Goal: Task Accomplishment & Management: Manage account settings

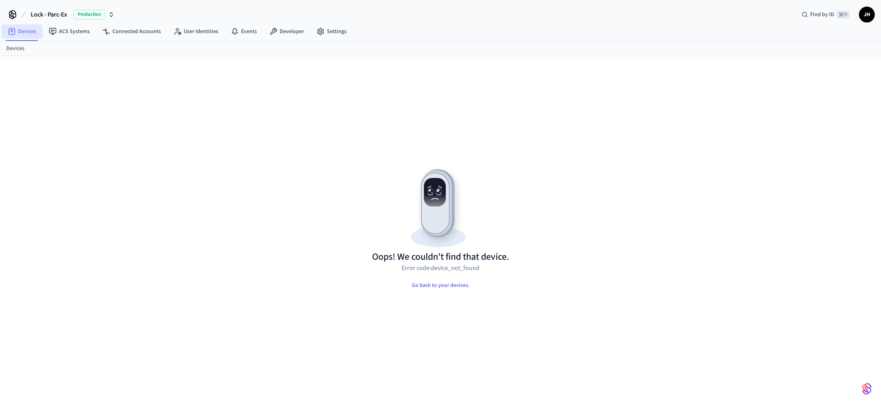
click at [28, 33] on link "Devices" at bounding box center [22, 31] width 41 height 14
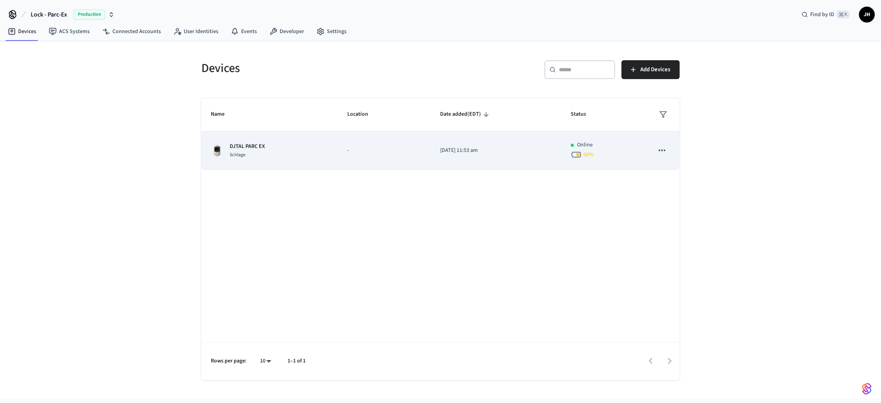
click at [247, 144] on p "DJTAL PARC EX" at bounding box center [247, 146] width 35 height 8
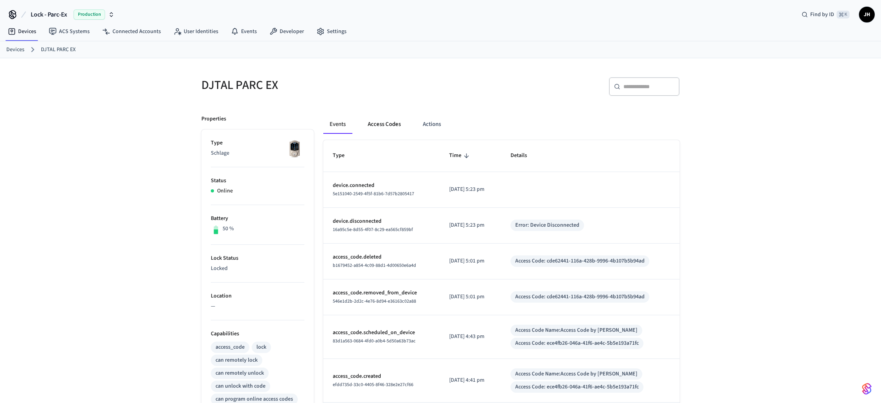
click at [391, 124] on button "Access Codes" at bounding box center [384, 124] width 46 height 19
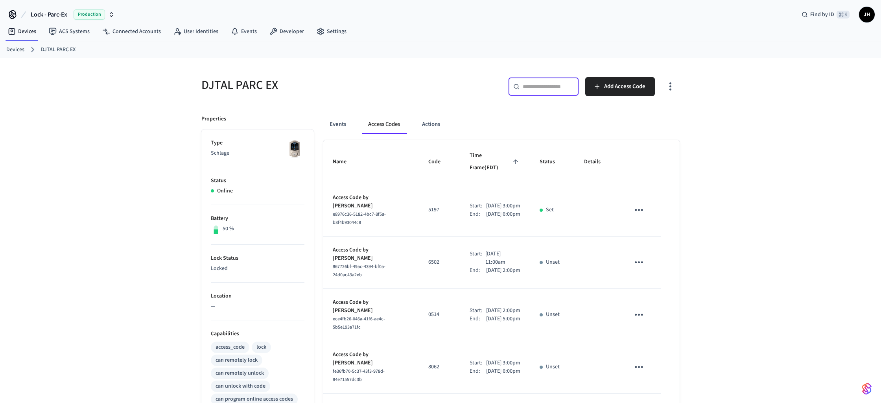
click at [557, 90] on input "text" at bounding box center [548, 87] width 51 height 8
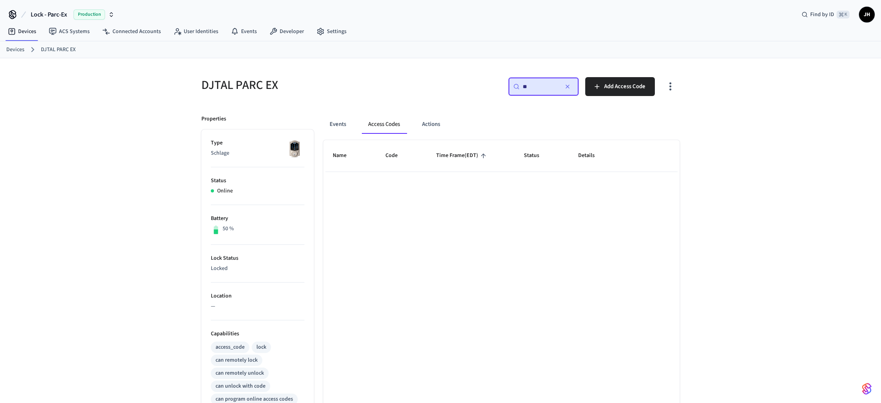
type input "*"
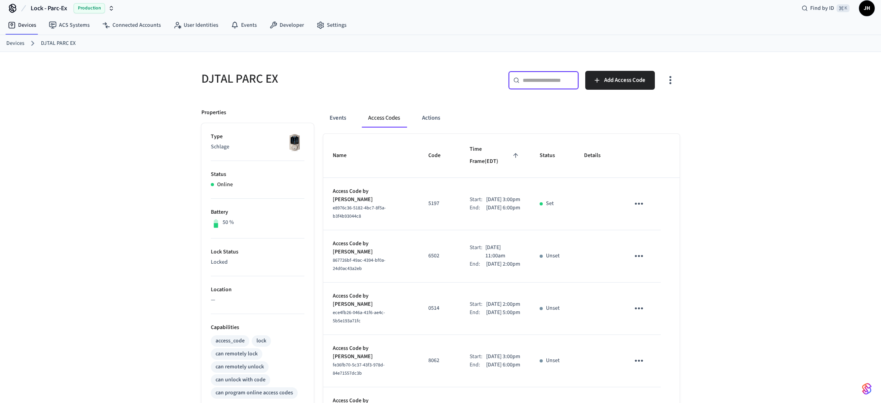
scroll to position [330, 0]
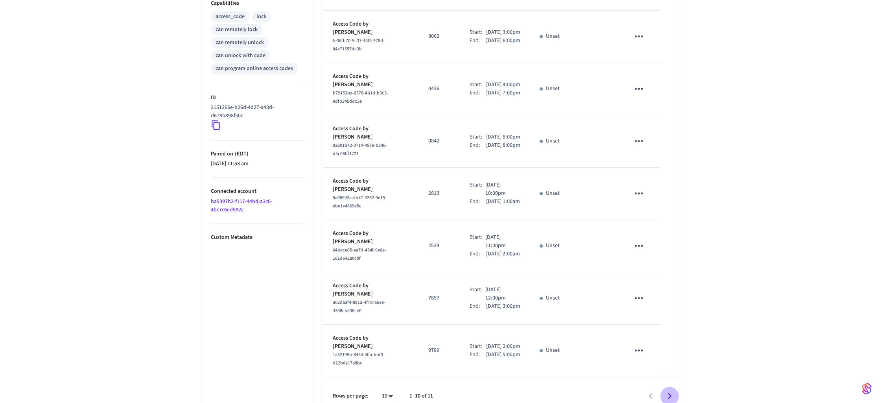
click at [670, 390] on icon "Go to next page" at bounding box center [669, 396] width 12 height 12
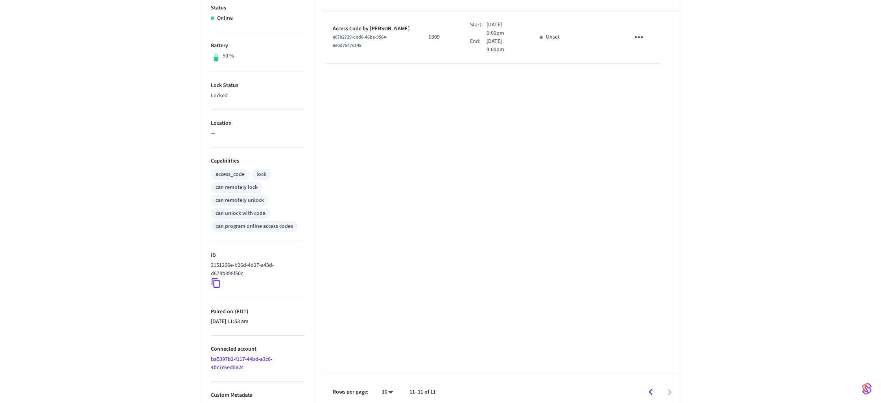
scroll to position [0, 0]
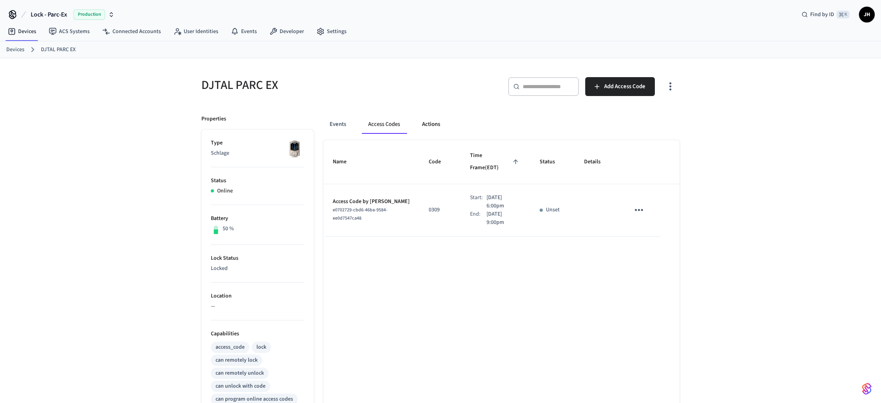
click at [423, 125] on button "Actions" at bounding box center [431, 124] width 31 height 19
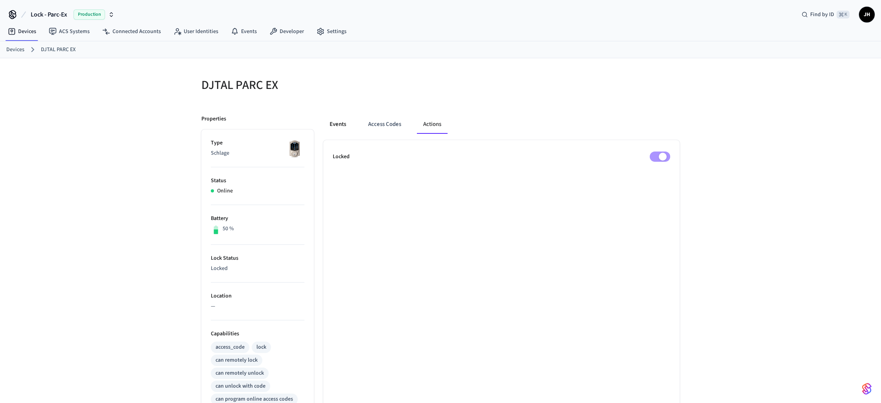
click at [325, 124] on button "Events" at bounding box center [337, 124] width 29 height 19
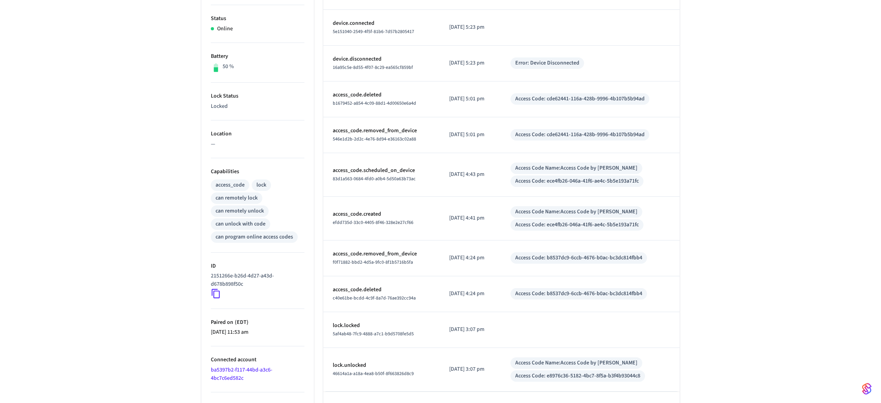
scroll to position [189, 0]
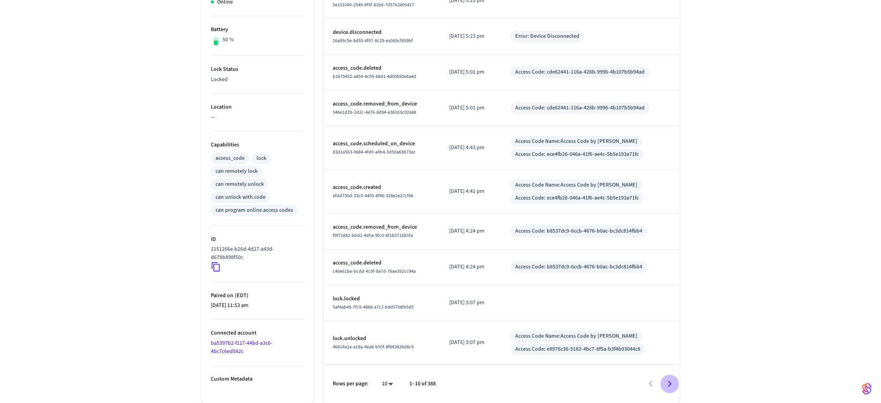
click at [673, 382] on icon "Go to next page" at bounding box center [669, 383] width 12 height 12
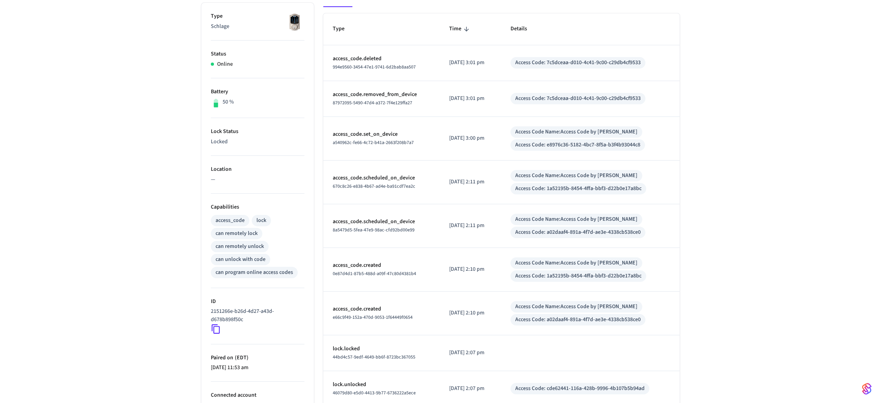
scroll to position [204, 0]
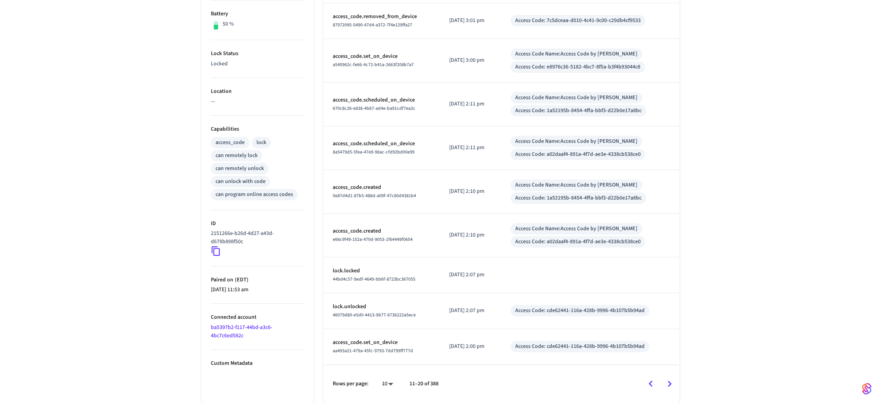
click at [650, 382] on icon "Go to previous page" at bounding box center [650, 383] width 12 height 12
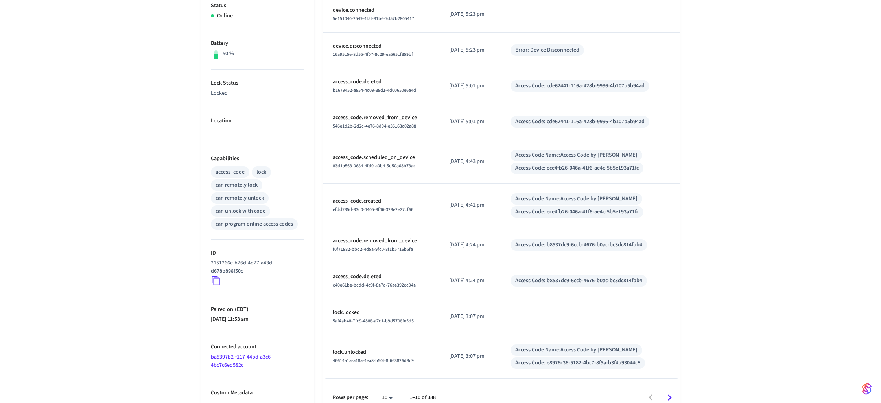
scroll to position [189, 0]
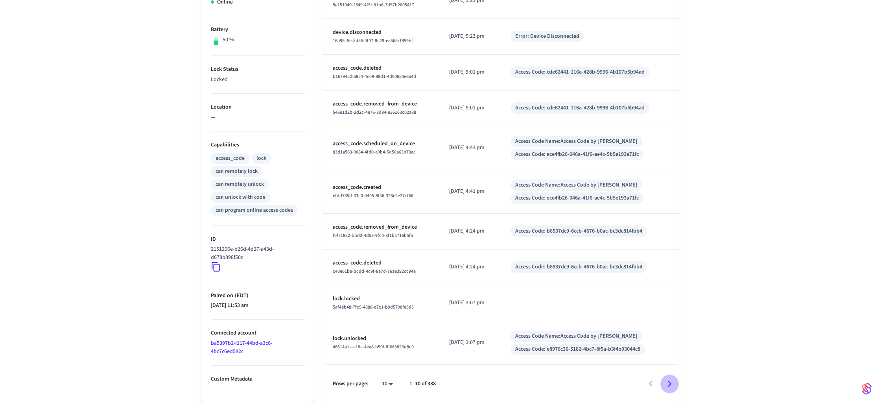
click at [670, 385] on icon "Go to next page" at bounding box center [669, 383] width 12 height 12
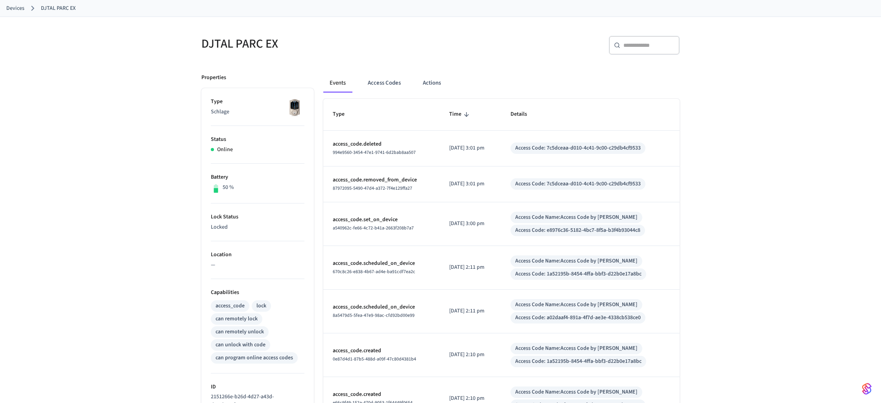
scroll to position [0, 0]
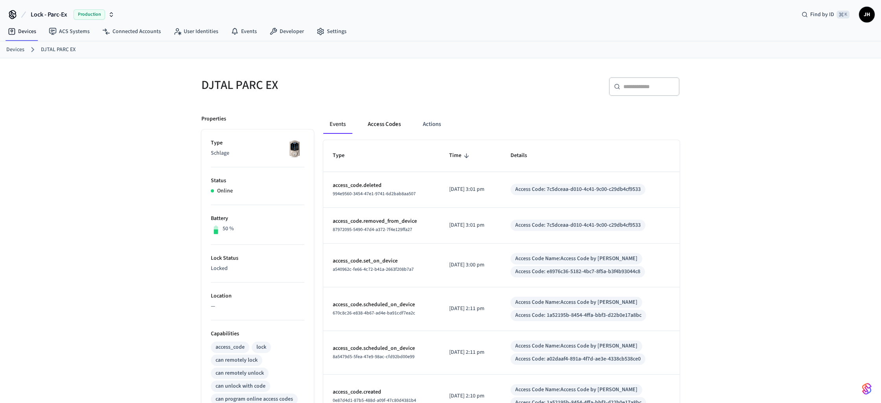
click at [385, 123] on button "Access Codes" at bounding box center [384, 124] width 46 height 19
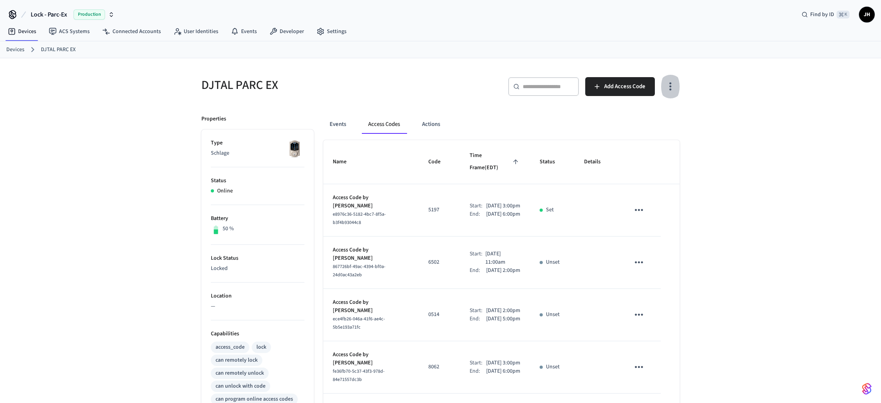
click at [669, 87] on icon "button" at bounding box center [670, 87] width 2 height 8
click at [434, 123] on div at bounding box center [440, 201] width 881 height 403
click at [431, 127] on button "Actions" at bounding box center [431, 124] width 31 height 19
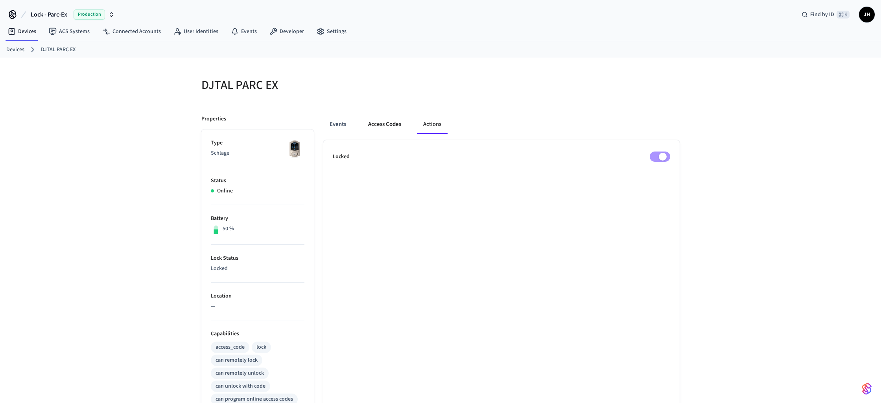
click at [387, 125] on button "Access Codes" at bounding box center [385, 124] width 46 height 19
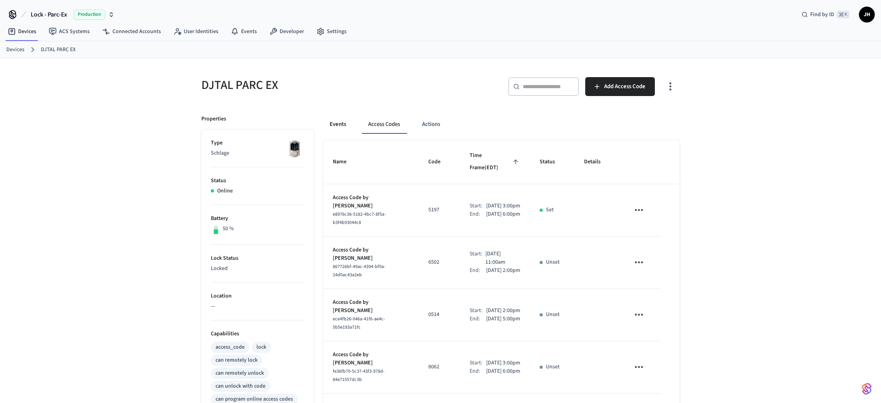
click at [338, 121] on button "Events" at bounding box center [337, 124] width 29 height 19
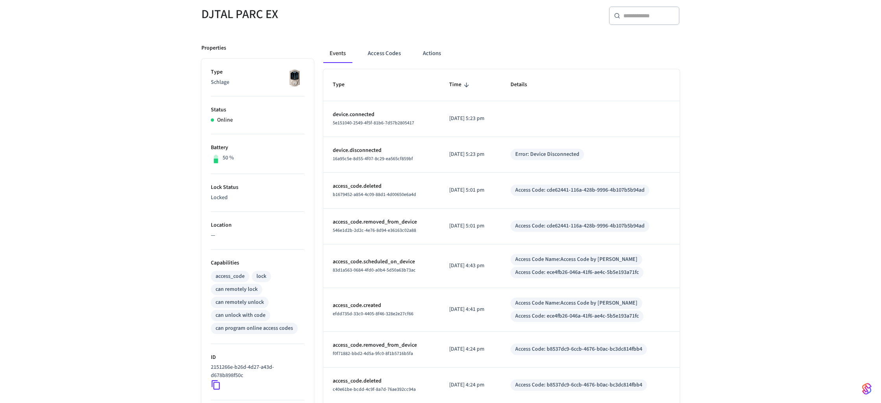
scroll to position [71, 0]
click at [456, 220] on td "[DATE] 5:01 pm" at bounding box center [470, 226] width 61 height 36
click at [366, 221] on p "access_code.removed_from_device" at bounding box center [382, 221] width 98 height 8
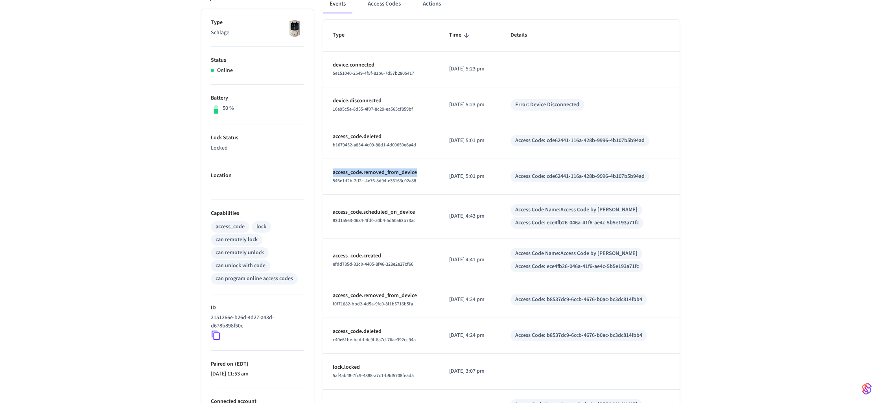
scroll to position [0, 0]
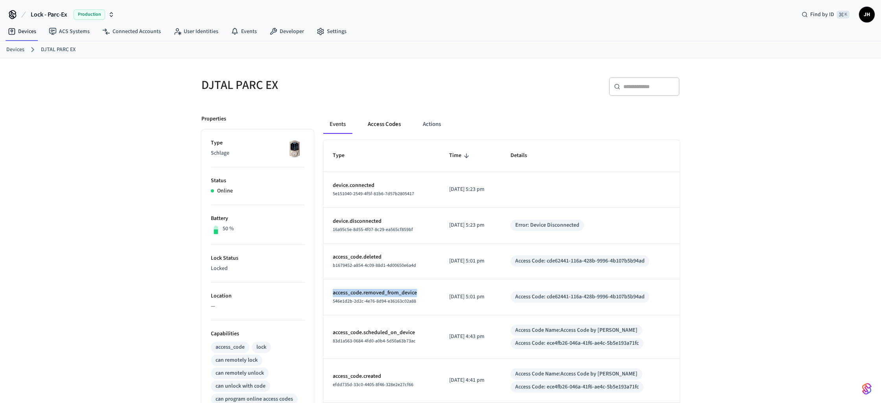
click at [375, 128] on button "Access Codes" at bounding box center [384, 124] width 46 height 19
